Goal: Book appointment/travel/reservation

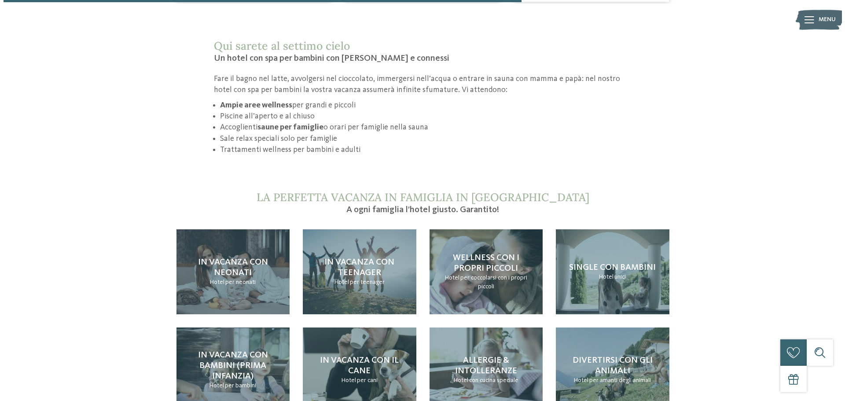
scroll to position [792, 0]
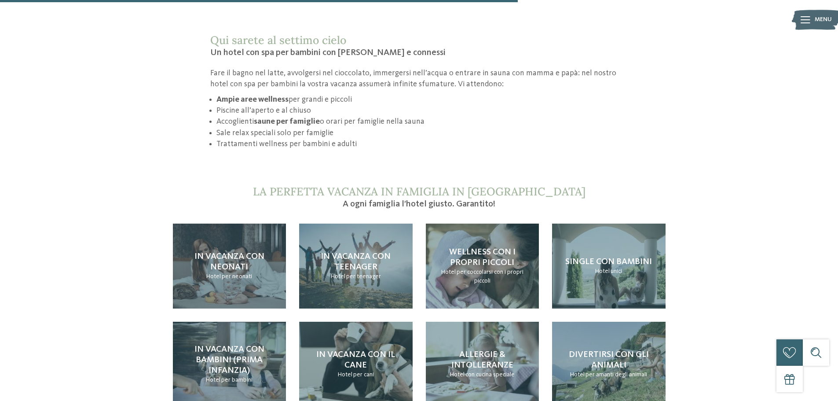
click at [815, 13] on div "Menu" at bounding box center [823, 20] width 17 height 22
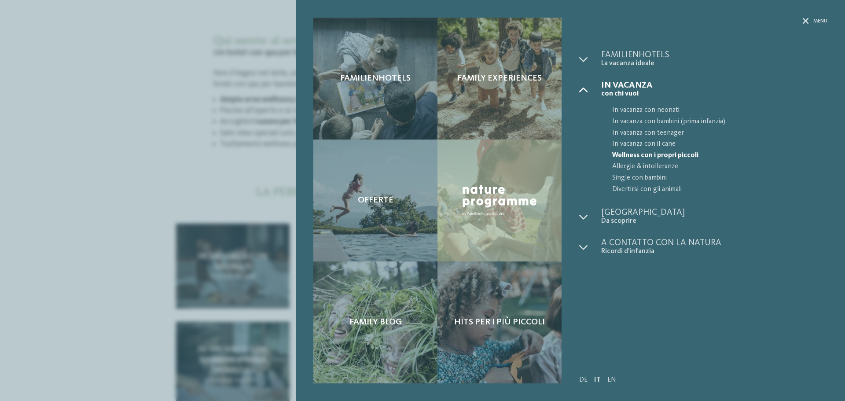
click at [585, 91] on icon at bounding box center [583, 89] width 9 height 9
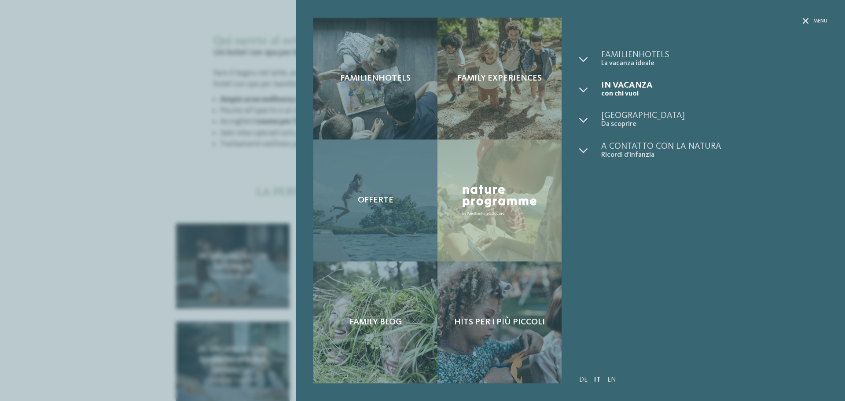
click at [400, 209] on div "Offerte" at bounding box center [375, 200] width 124 height 122
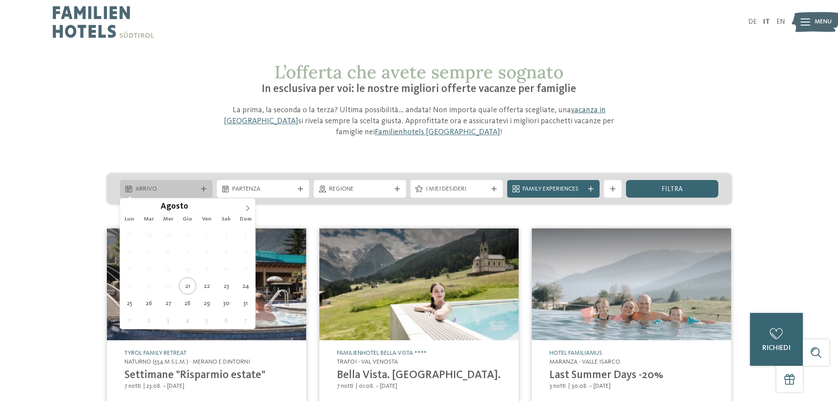
click at [203, 191] on div "Arrivo" at bounding box center [166, 189] width 92 height 18
click at [252, 209] on span at bounding box center [247, 205] width 15 height 15
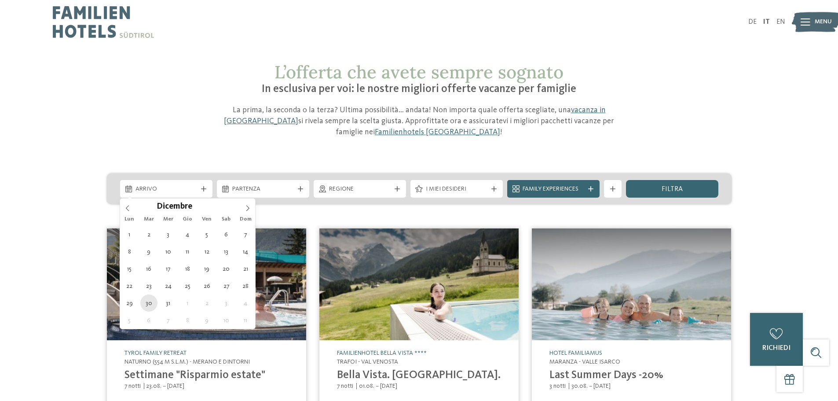
type div "[DATE]"
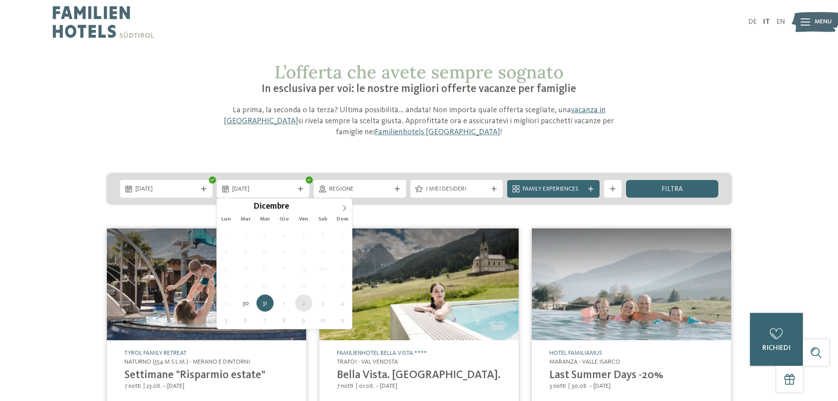
type div "[DATE]"
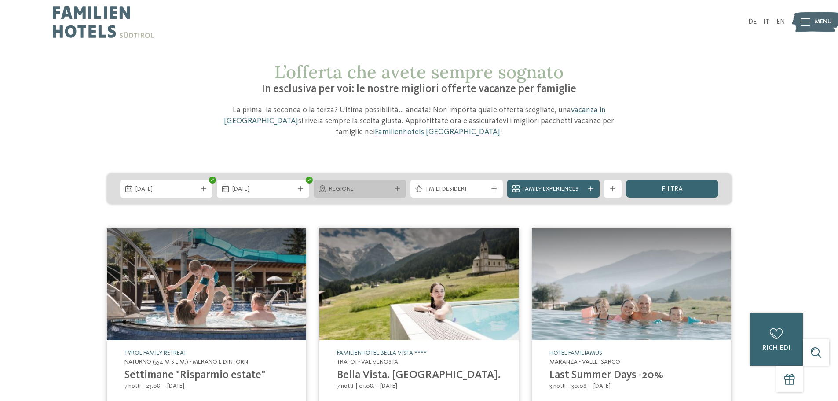
click at [402, 193] on div "Regione" at bounding box center [360, 189] width 92 height 18
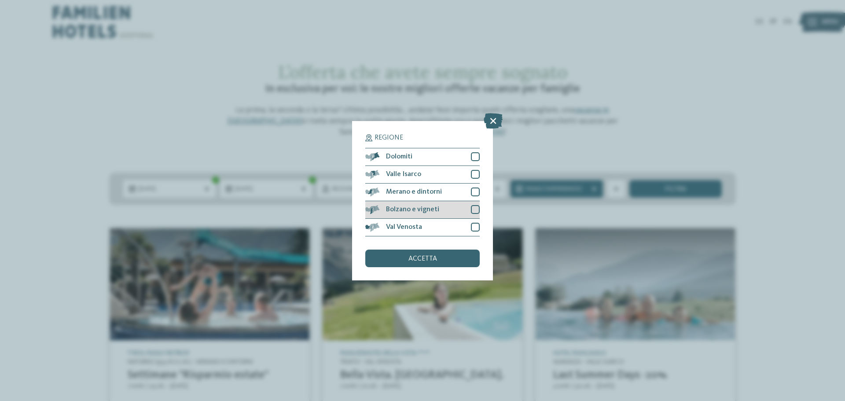
click at [478, 205] on div at bounding box center [475, 209] width 9 height 9
click at [446, 257] on div "accetta" at bounding box center [422, 258] width 114 height 18
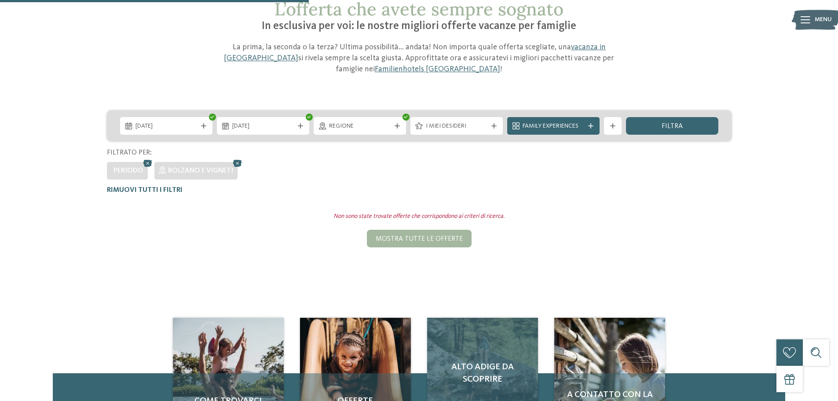
scroll to position [51, 0]
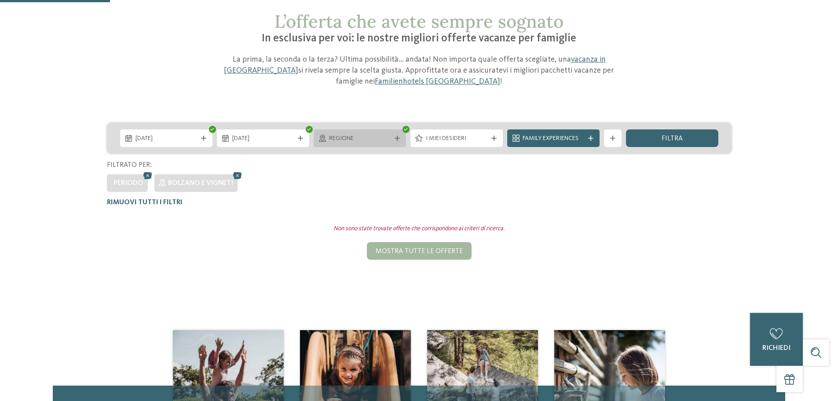
click at [395, 136] on icon at bounding box center [397, 137] width 5 height 5
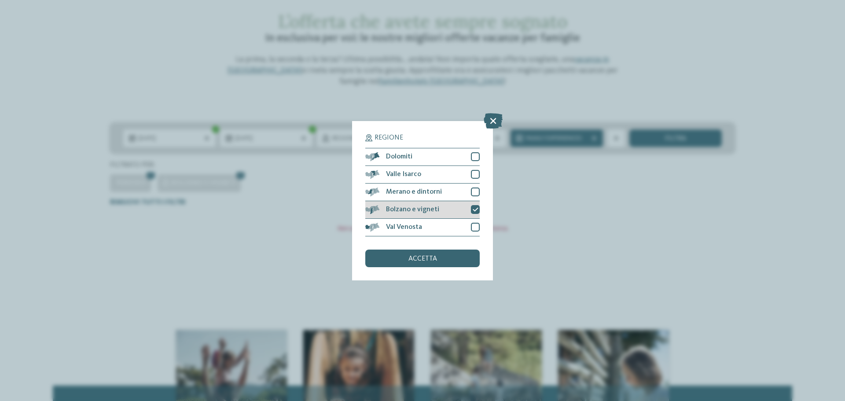
click at [472, 209] on icon at bounding box center [475, 209] width 6 height 5
click at [451, 258] on div "accetta" at bounding box center [422, 258] width 114 height 18
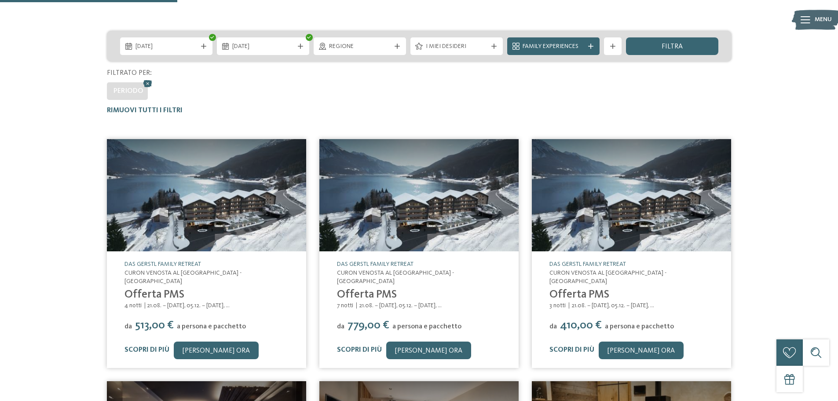
scroll to position [95, 0]
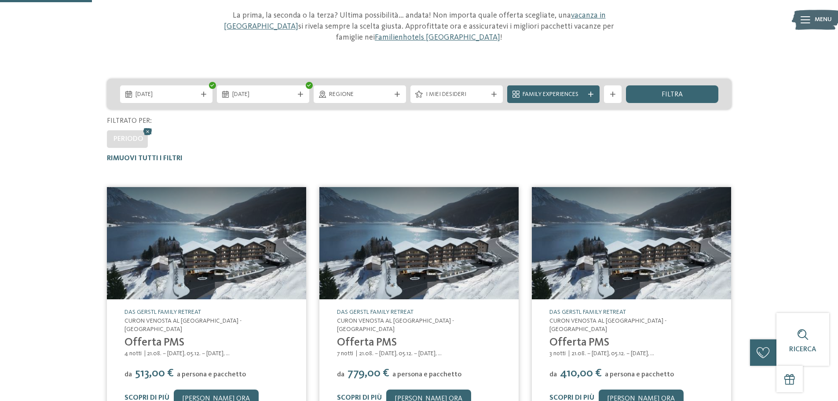
click at [488, 98] on div "I miei desideri" at bounding box center [457, 94] width 66 height 10
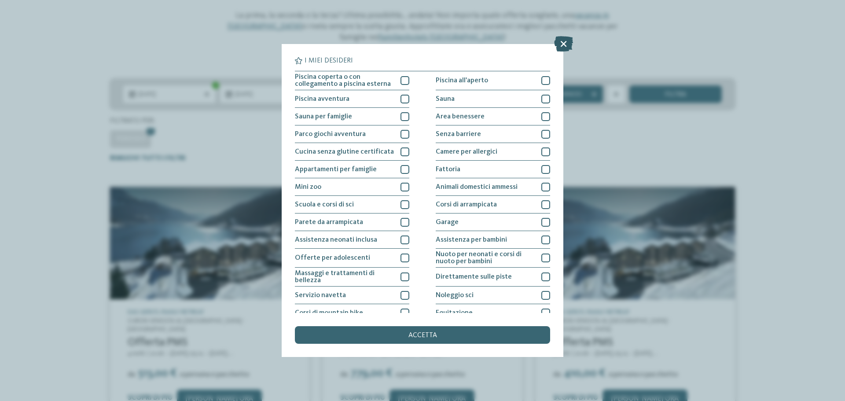
click at [560, 44] on icon at bounding box center [563, 43] width 19 height 15
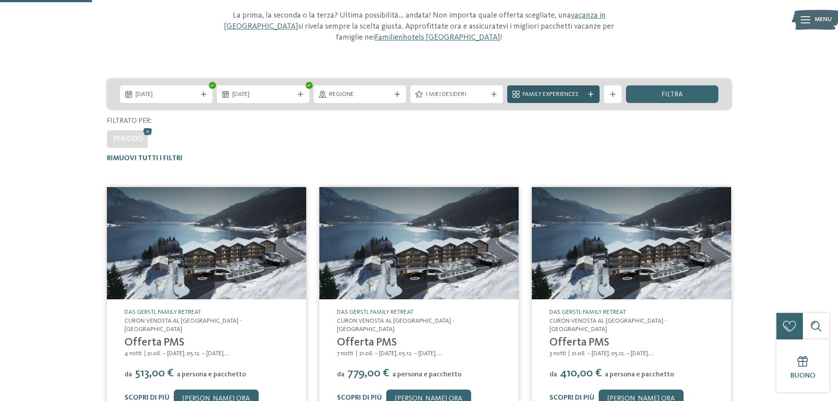
click at [590, 96] on icon at bounding box center [590, 94] width 5 height 5
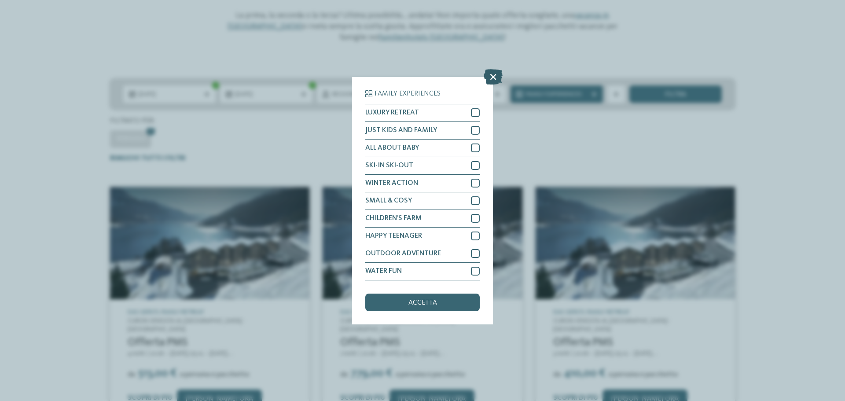
click at [493, 78] on icon at bounding box center [492, 76] width 19 height 15
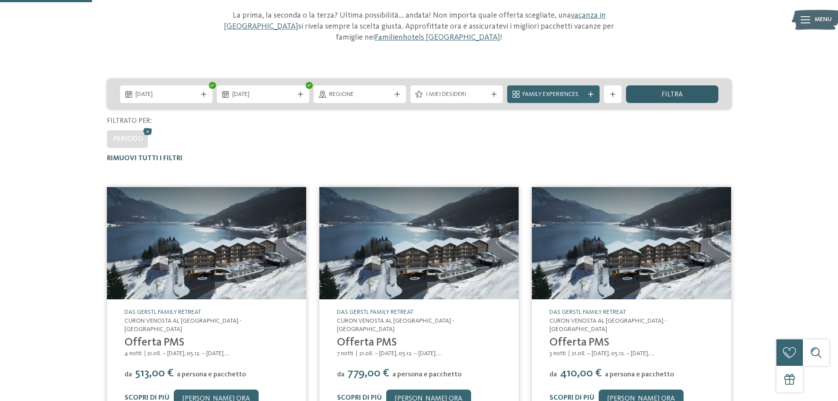
click at [672, 91] on span "filtra" at bounding box center [672, 94] width 21 height 7
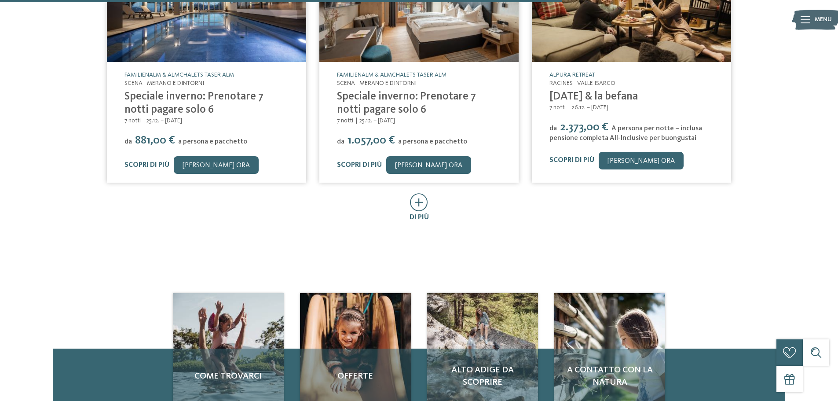
scroll to position [579, 0]
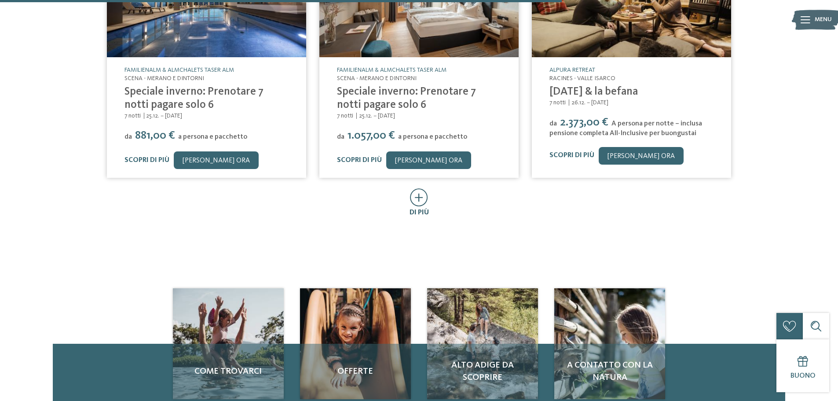
click at [413, 192] on icon at bounding box center [419, 197] width 18 height 18
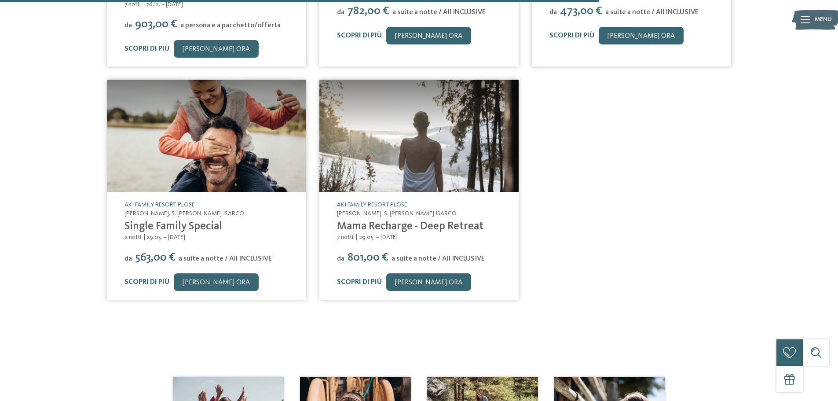
scroll to position [1062, 0]
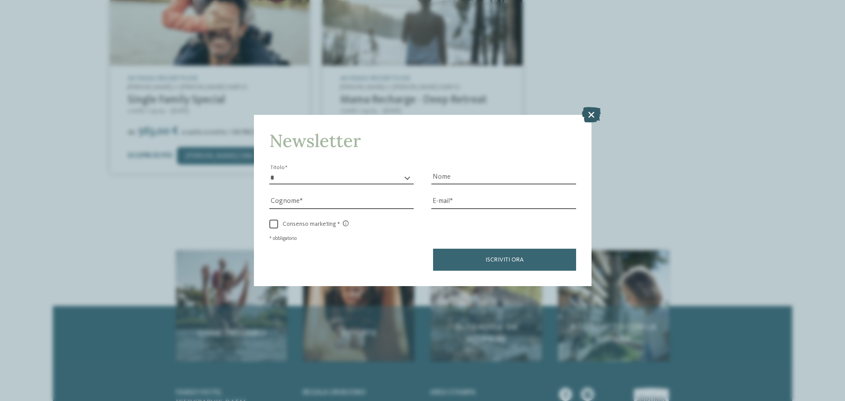
click at [587, 112] on icon at bounding box center [591, 114] width 19 height 15
